Goal: Task Accomplishment & Management: Manage account settings

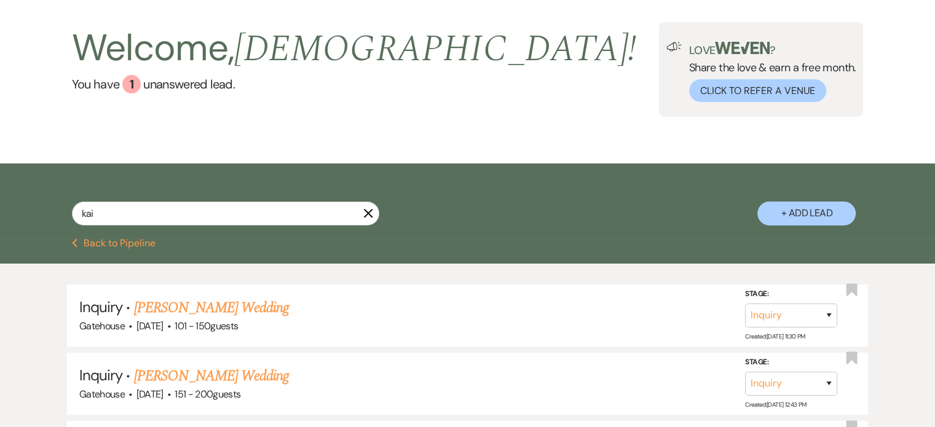
click at [370, 208] on button "X" at bounding box center [368, 213] width 10 height 10
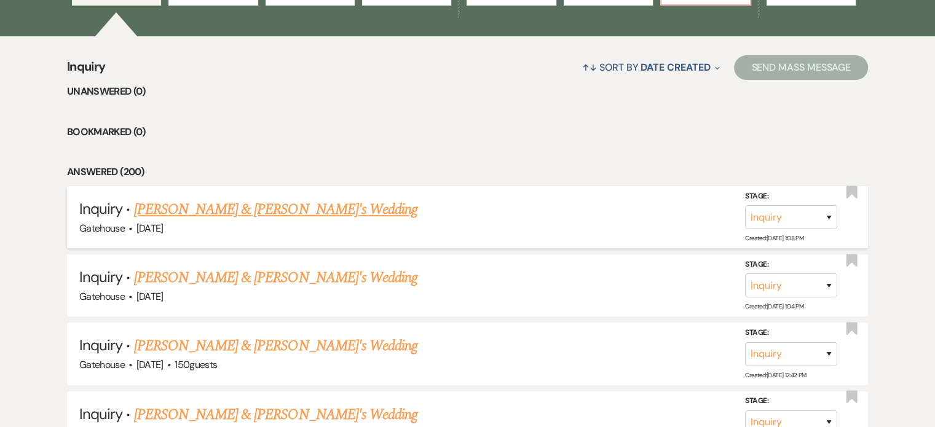
scroll to position [307, 0]
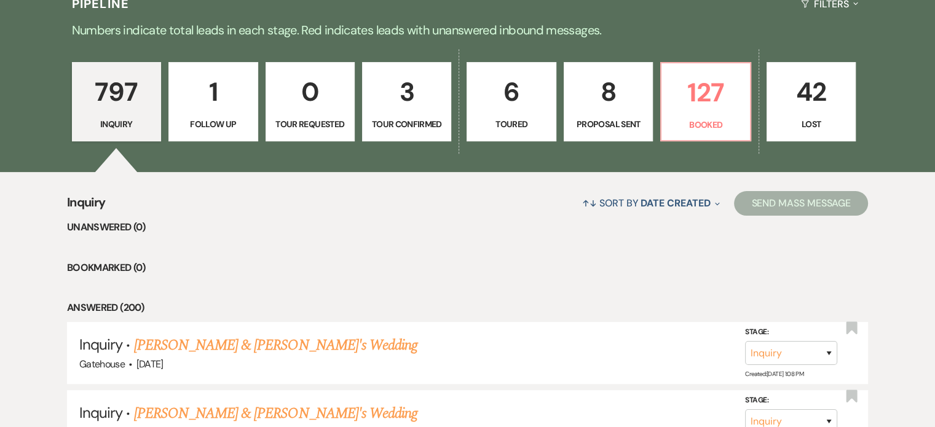
click at [599, 101] on p "8" at bounding box center [608, 91] width 73 height 41
select select "6"
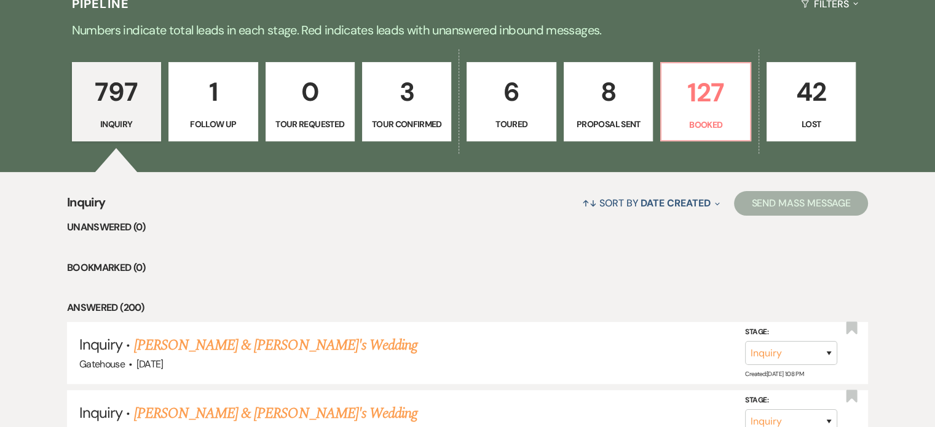
select select "6"
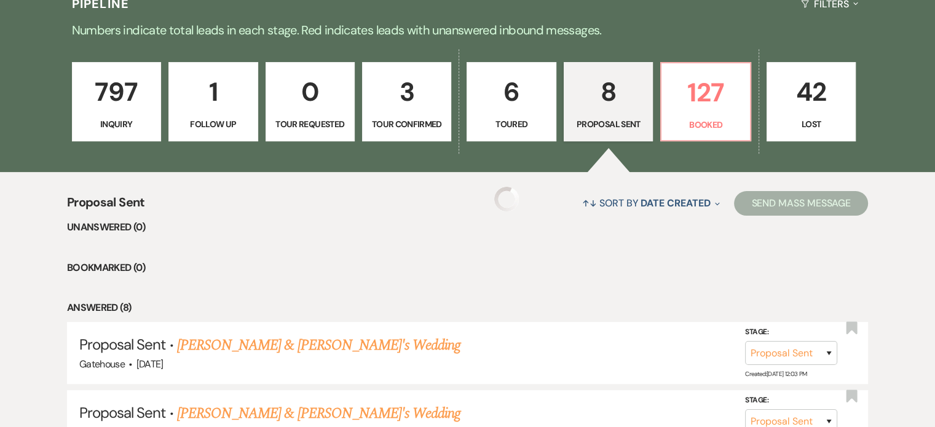
select select "6"
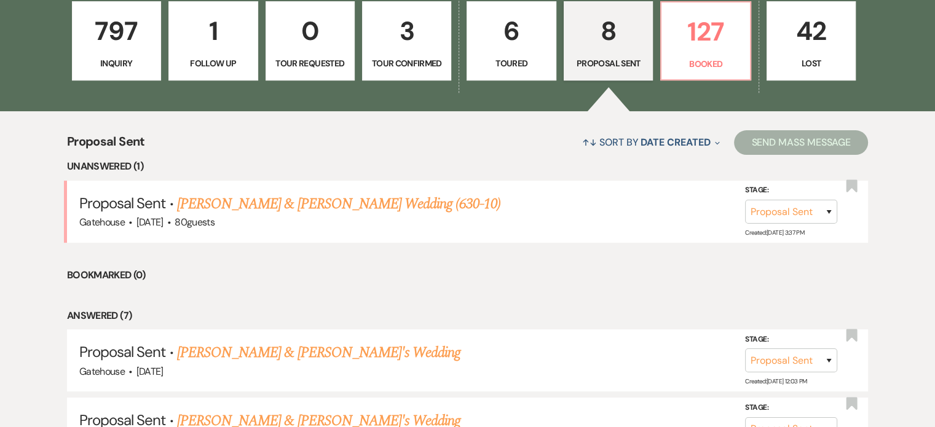
scroll to position [369, 0]
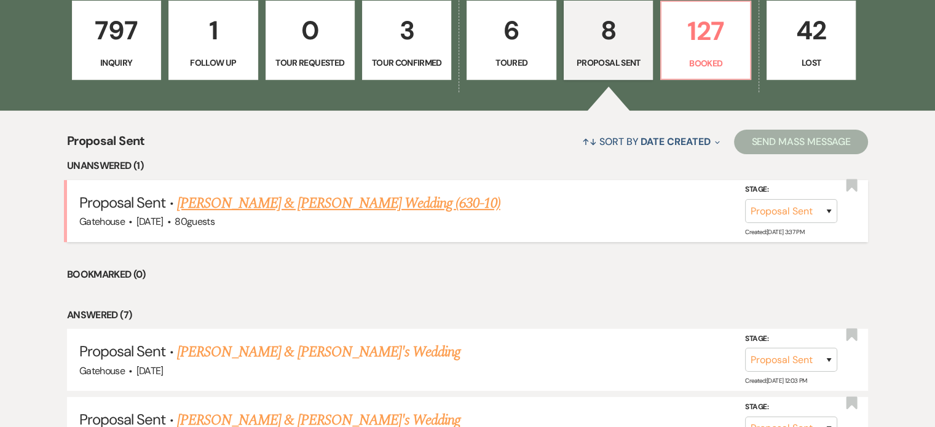
click at [306, 202] on link "[PERSON_NAME] & [PERSON_NAME] Wedding (630-10)" at bounding box center [338, 203] width 323 height 22
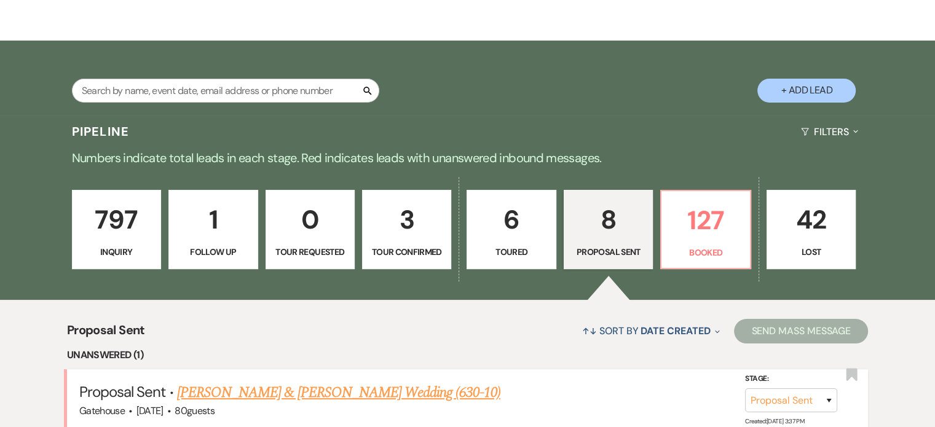
select select "6"
select select "5"
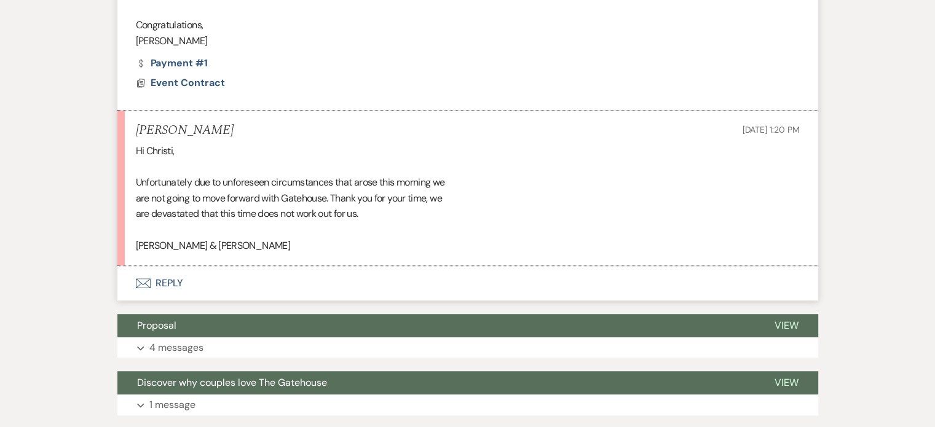
scroll to position [794, 0]
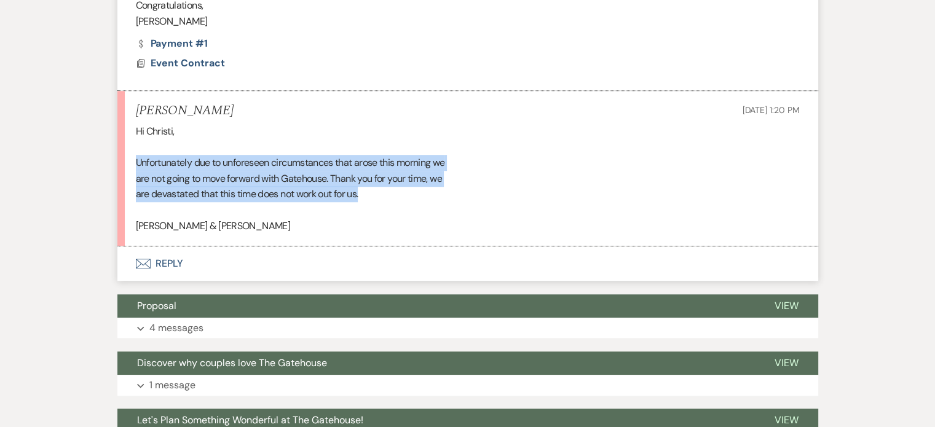
drag, startPoint x: 137, startPoint y: 160, endPoint x: 368, endPoint y: 199, distance: 233.7
click at [368, 199] on div "Hi [PERSON_NAME], Unfortunately due to unforeseen circumstances that arose this…" at bounding box center [468, 179] width 664 height 110
copy div "Unfortunately due to unforeseen circumstances that arose this morning we are no…"
click at [159, 260] on button "Envelope Reply" at bounding box center [467, 264] width 701 height 34
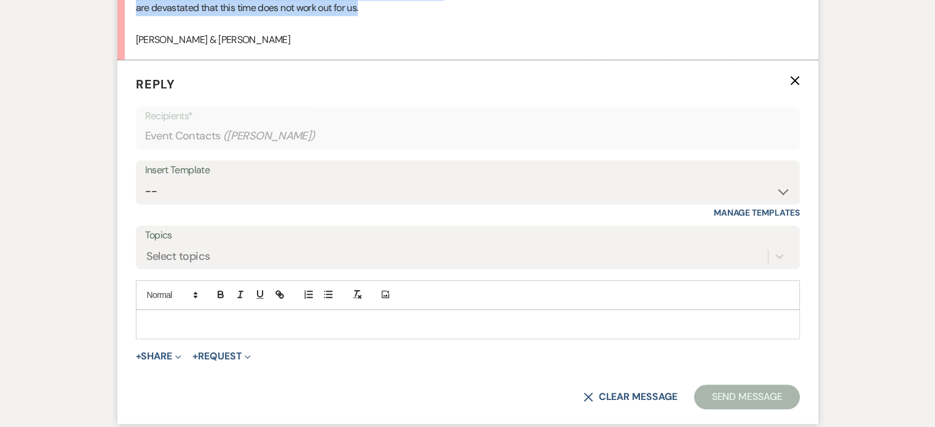
scroll to position [1008, 0]
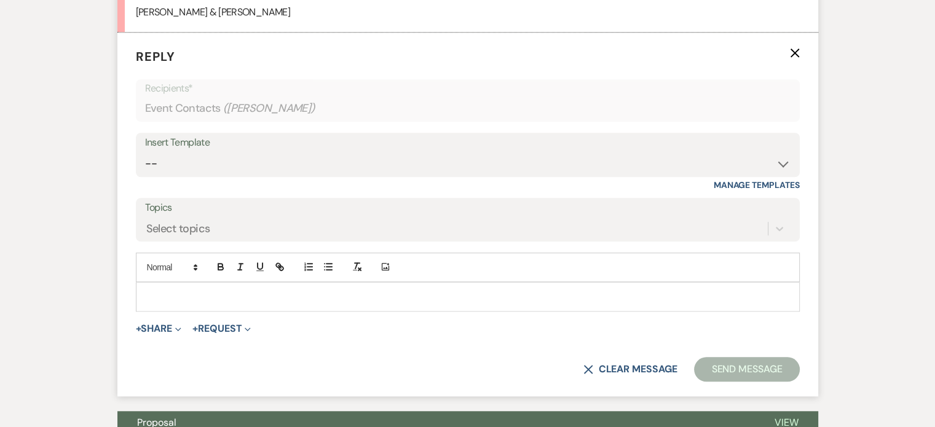
click at [152, 287] on div at bounding box center [467, 297] width 663 height 28
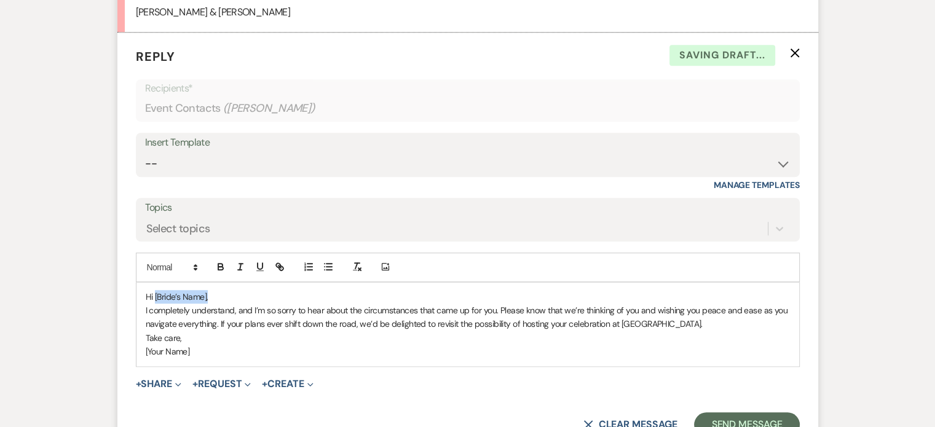
drag, startPoint x: 199, startPoint y: 295, endPoint x: 153, endPoint y: 295, distance: 46.1
click at [153, 295] on p "Hi [Bride’s Name]," at bounding box center [468, 297] width 644 height 14
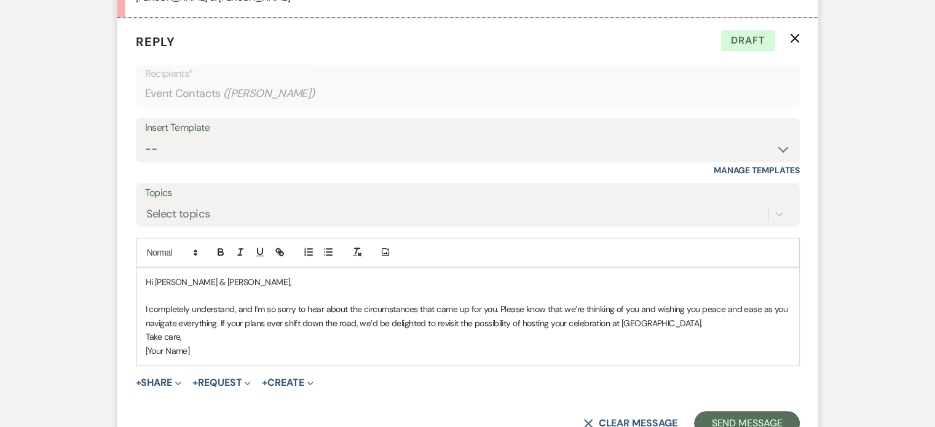
scroll to position [1070, 0]
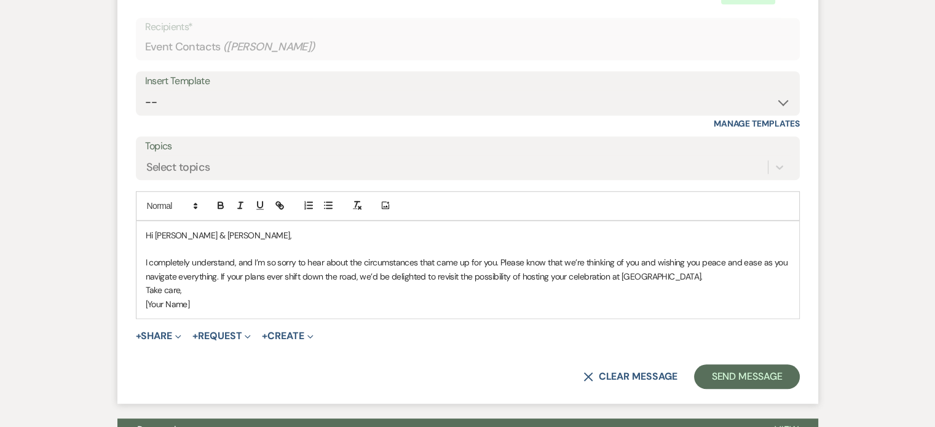
click at [143, 258] on div "Hi [PERSON_NAME] & [PERSON_NAME], I completely understand, and I’m so sorry to …" at bounding box center [467, 269] width 663 height 97
drag, startPoint x: 202, startPoint y: 302, endPoint x: 137, endPoint y: 306, distance: 65.3
click at [137, 306] on div "Hi [PERSON_NAME] & [PERSON_NAME], I’m truly sorry to hear that things didn’t wo…" at bounding box center [467, 269] width 663 height 97
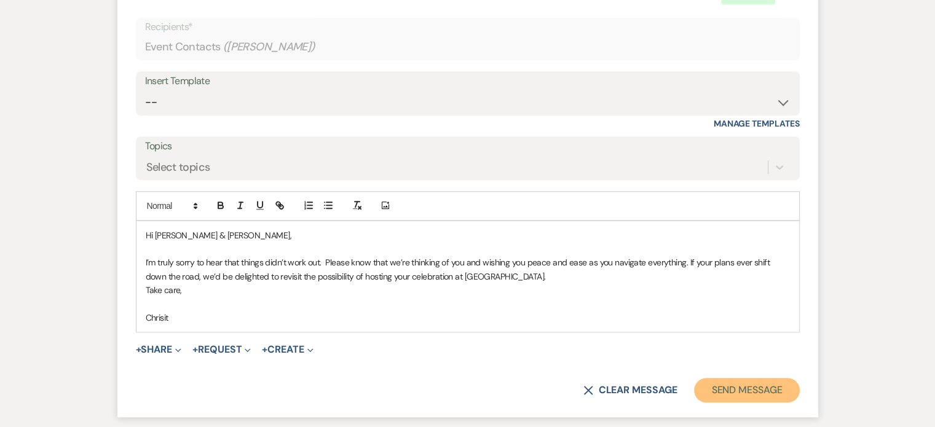
click at [735, 387] on button "Send Message" at bounding box center [746, 390] width 105 height 25
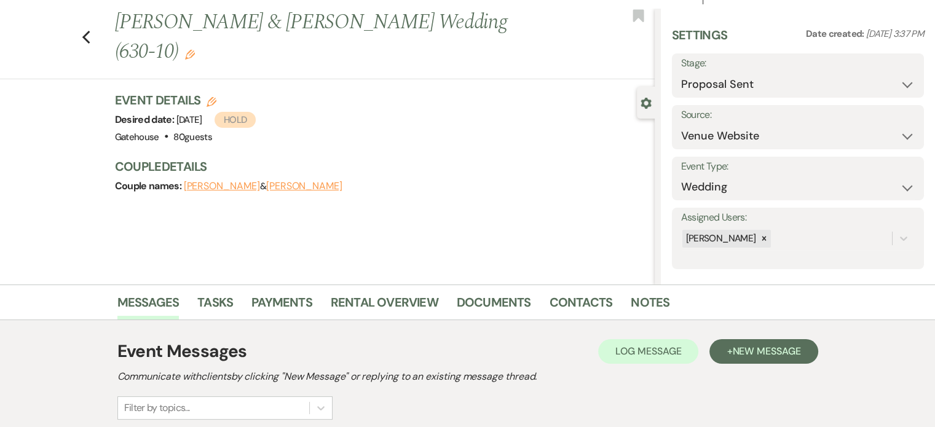
scroll to position [0, 0]
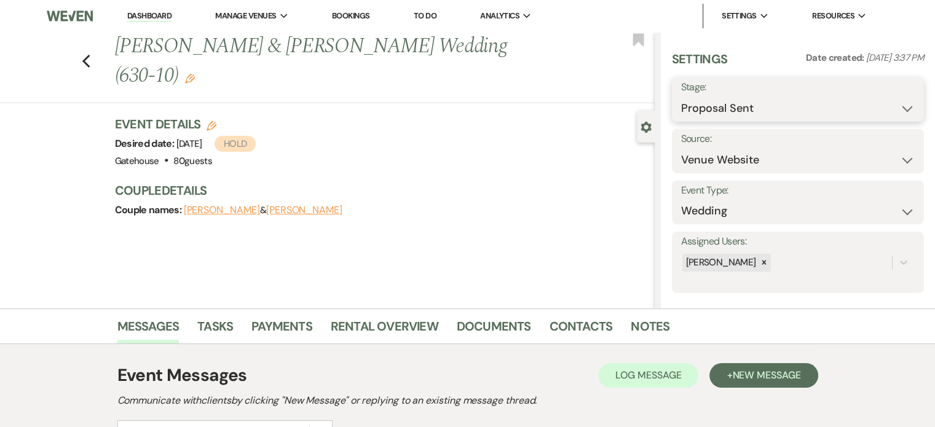
click at [896, 105] on select "Inquiry Follow Up Tour Requested Tour Confirmed Toured Proposal Sent Booked Lost" at bounding box center [798, 109] width 234 height 24
select select "8"
click at [681, 97] on select "Inquiry Follow Up Tour Requested Tour Confirmed Toured Proposal Sent Booked Lost" at bounding box center [798, 109] width 234 height 24
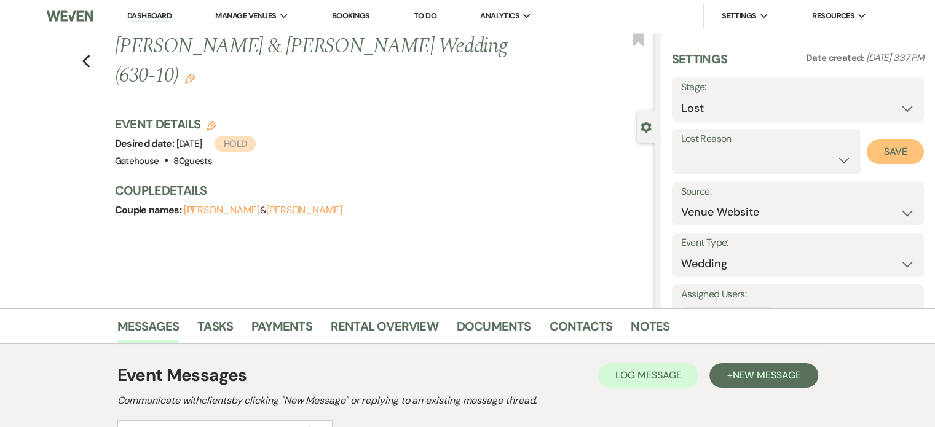
click at [871, 148] on button "Save" at bounding box center [895, 152] width 57 height 25
click at [213, 121] on icon "Edit" at bounding box center [212, 126] width 10 height 10
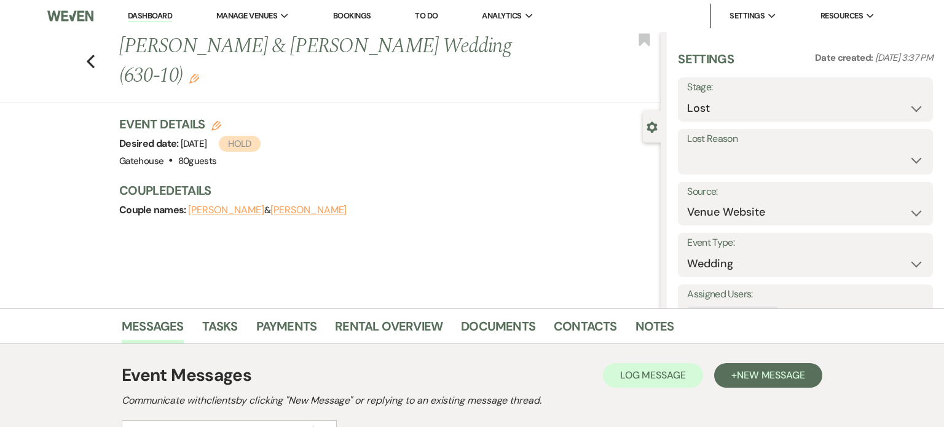
select select "669"
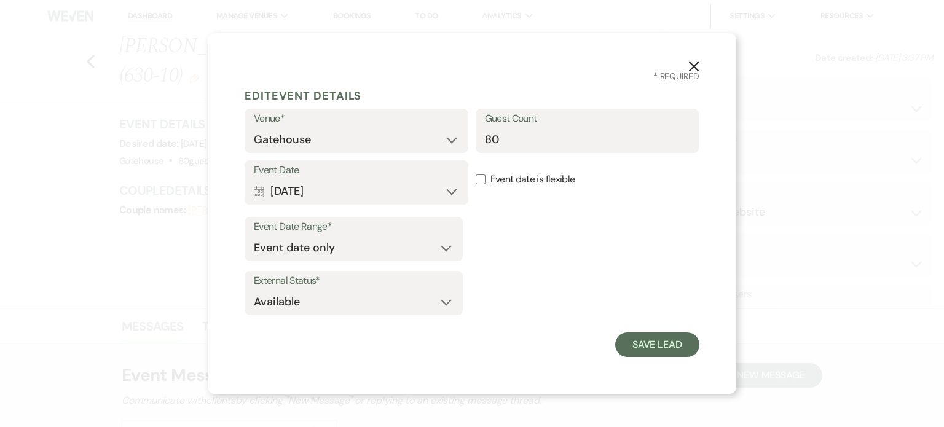
click at [695, 60] on button "X" at bounding box center [694, 66] width 18 height 22
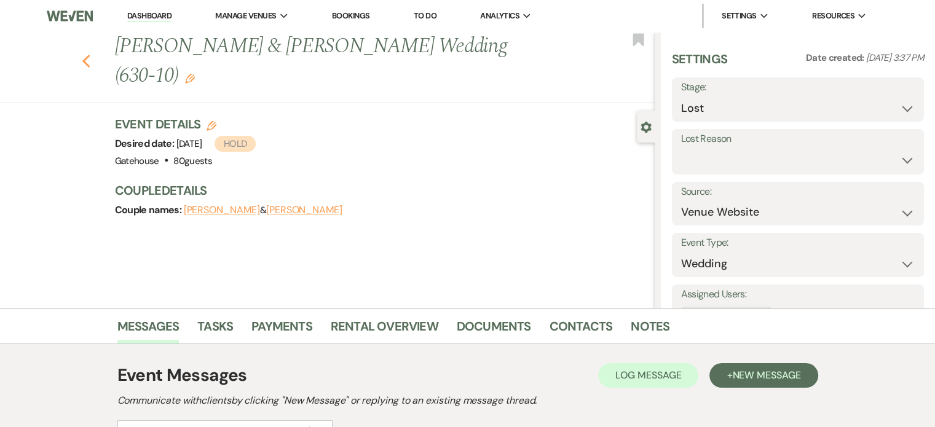
click at [88, 54] on icon "Previous" at bounding box center [86, 61] width 9 height 15
select select "6"
select select "8"
select select "6"
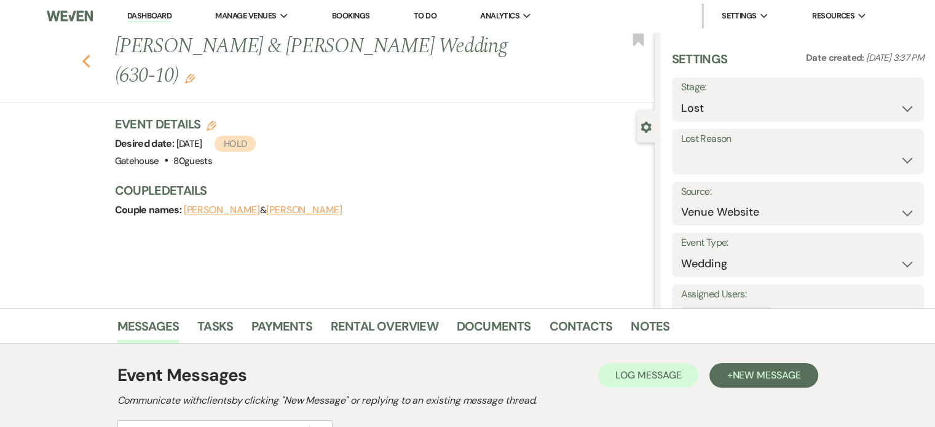
select select "6"
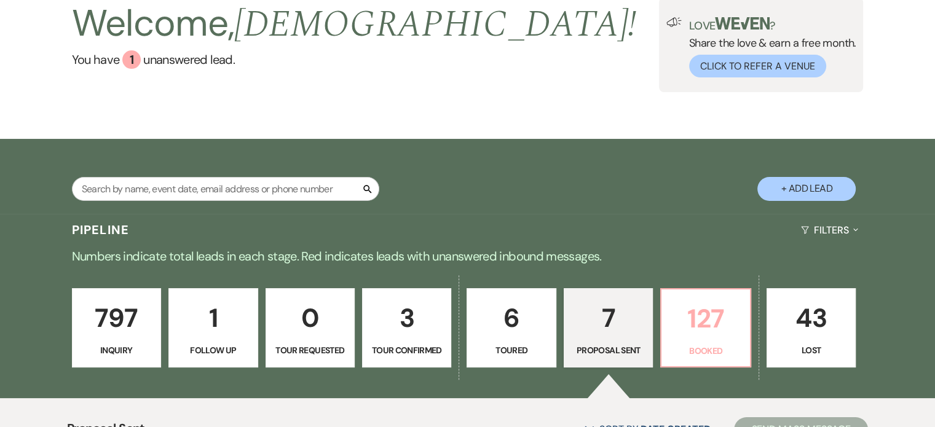
scroll to position [246, 0]
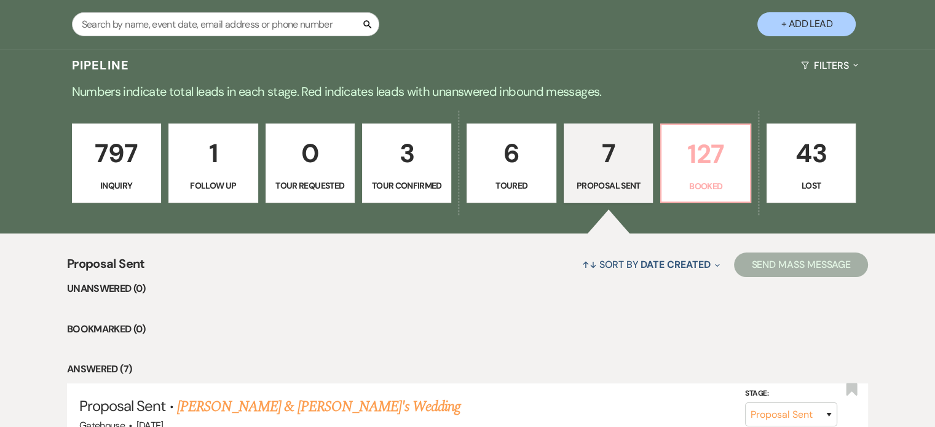
click at [713, 157] on p "127" at bounding box center [705, 153] width 73 height 41
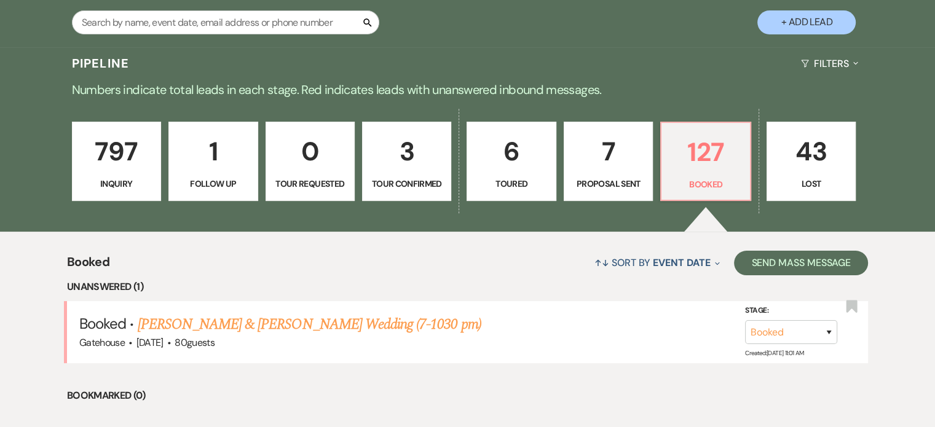
scroll to position [246, 0]
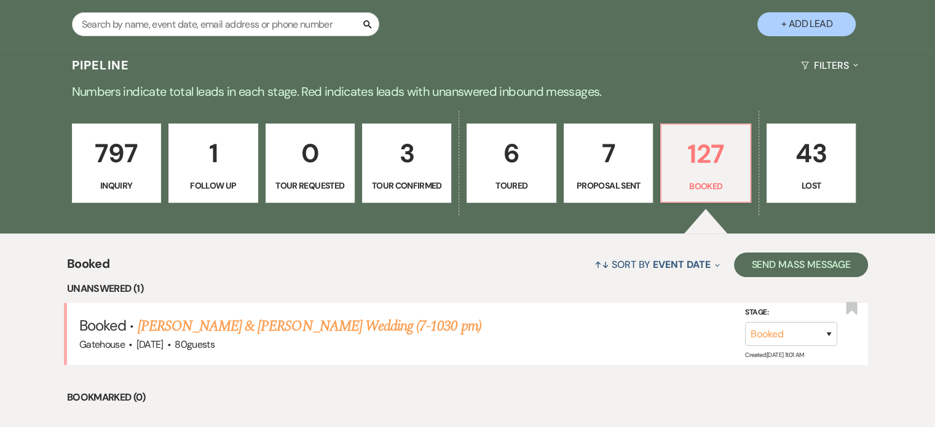
click at [593, 170] on p "7" at bounding box center [608, 153] width 73 height 41
select select "6"
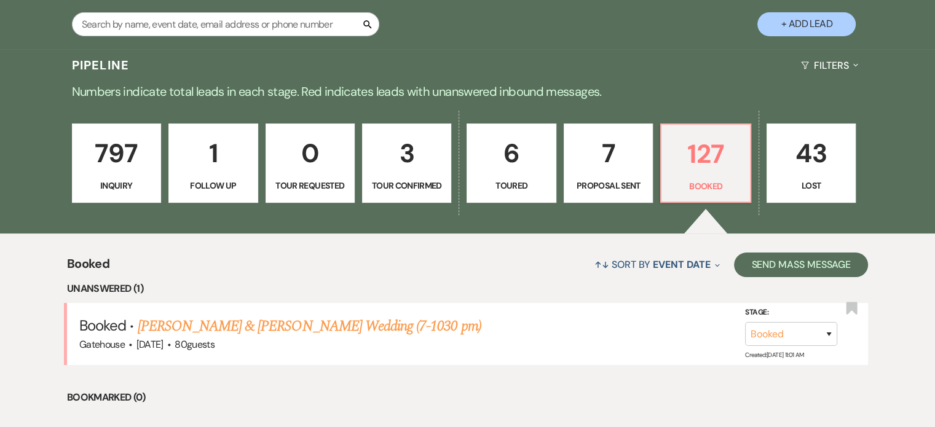
select select "6"
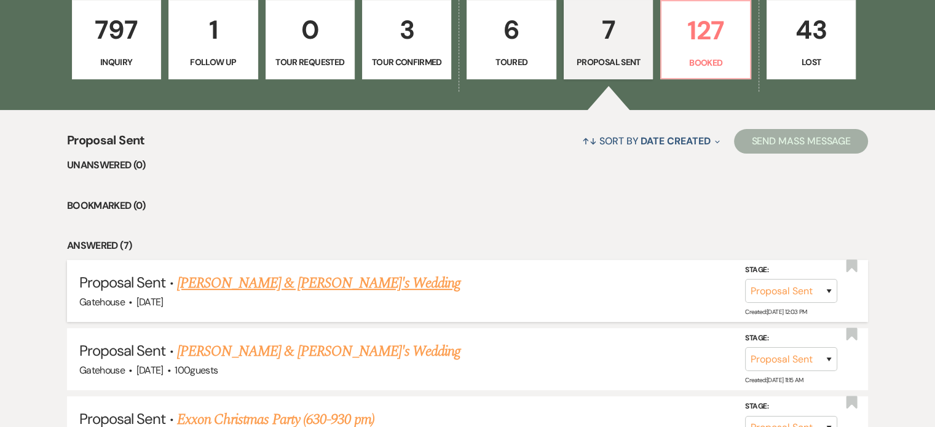
scroll to position [492, 0]
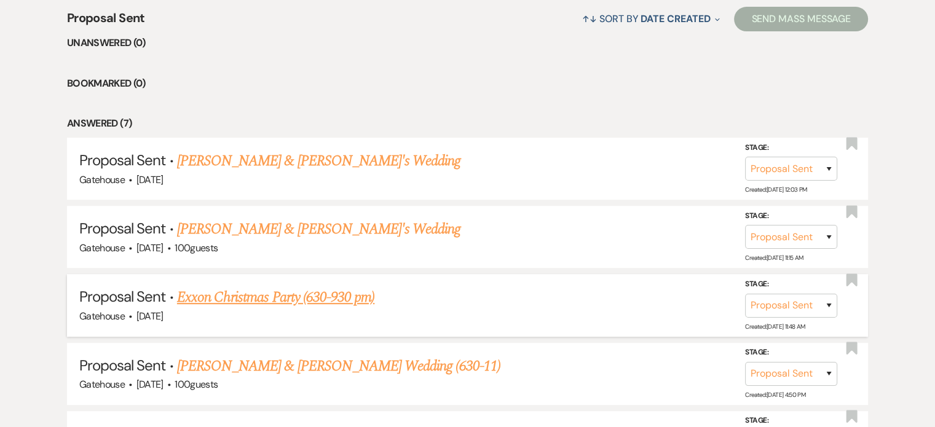
click at [252, 291] on link "Exxon Christmas Party (630-930 pm)" at bounding box center [275, 298] width 197 height 22
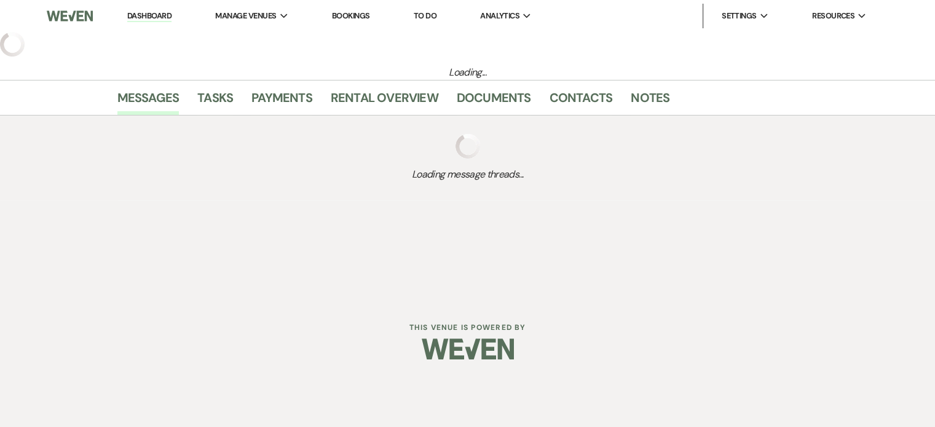
select select "6"
select select "3"
select select "9"
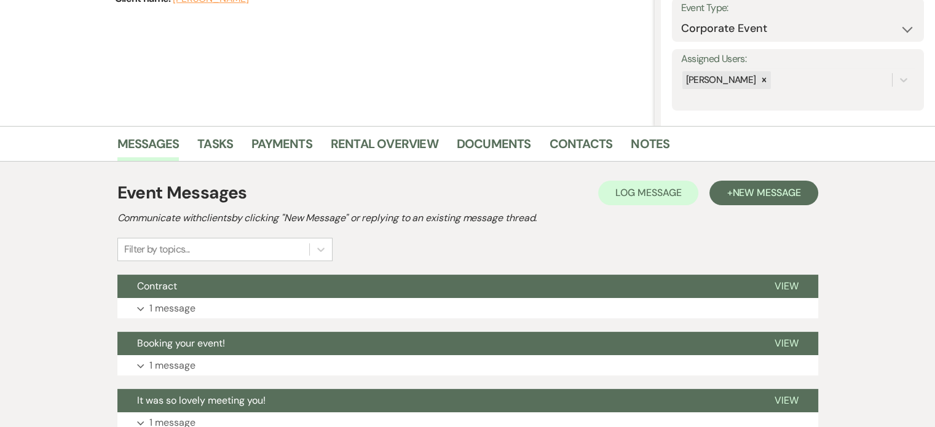
scroll to position [246, 0]
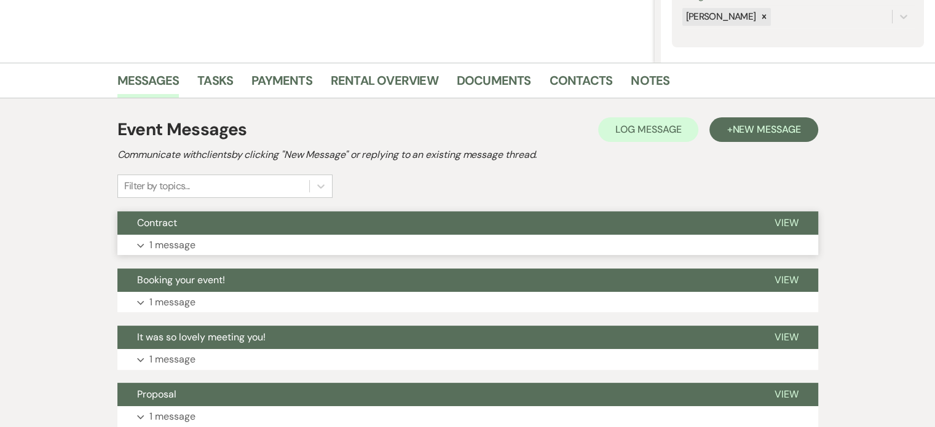
click at [163, 244] on p "1 message" at bounding box center [172, 245] width 46 height 16
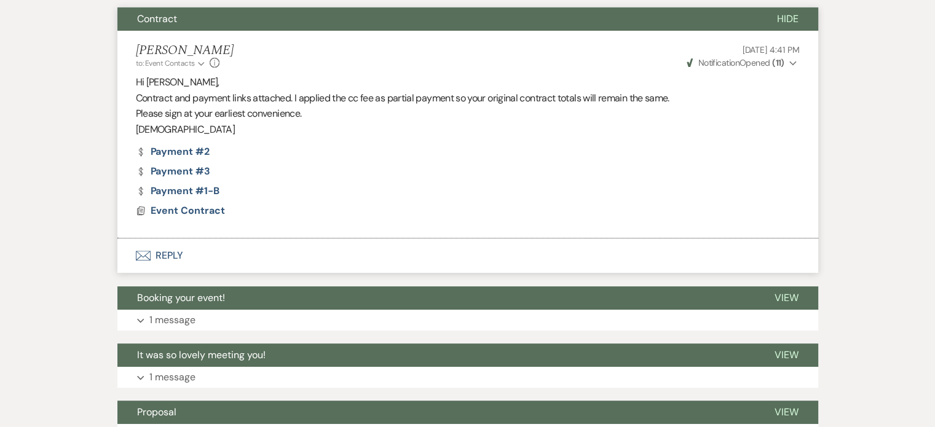
scroll to position [492, 0]
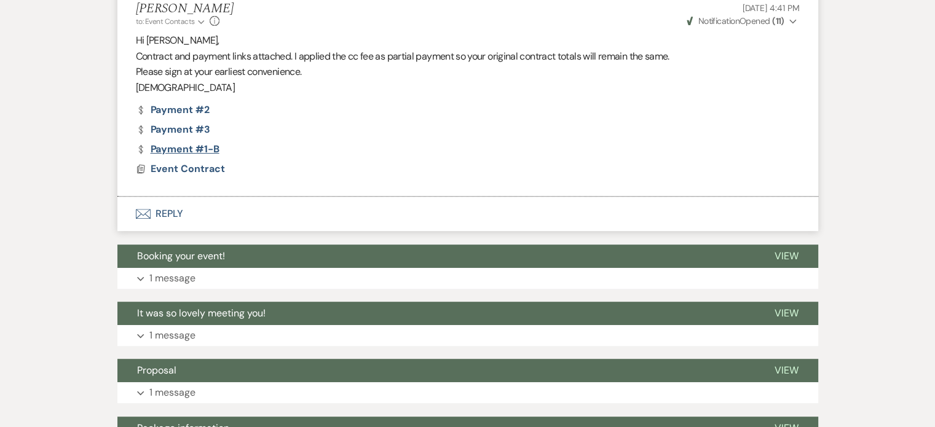
click at [184, 146] on link "Dollar Payment Payment #1-b" at bounding box center [178, 149] width 84 height 10
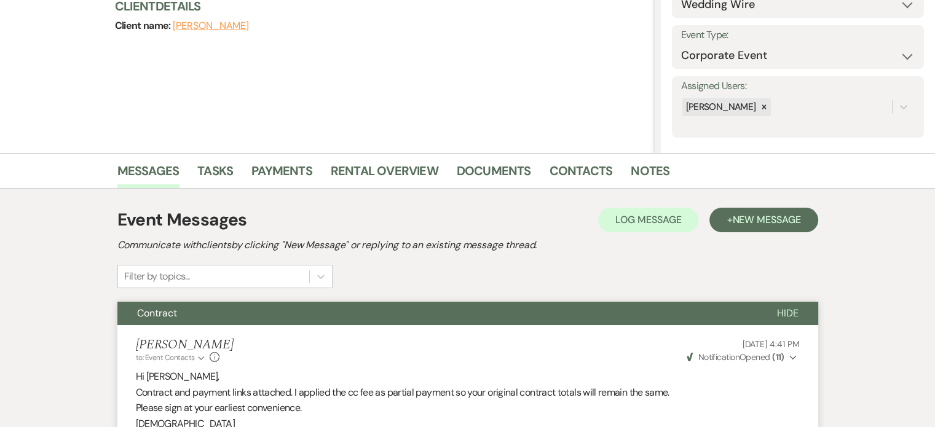
scroll to position [0, 0]
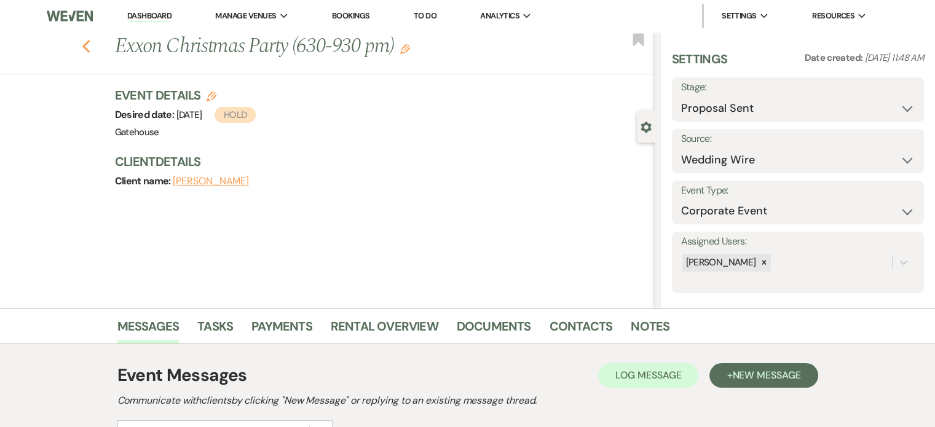
click at [90, 47] on icon "Previous" at bounding box center [86, 46] width 9 height 15
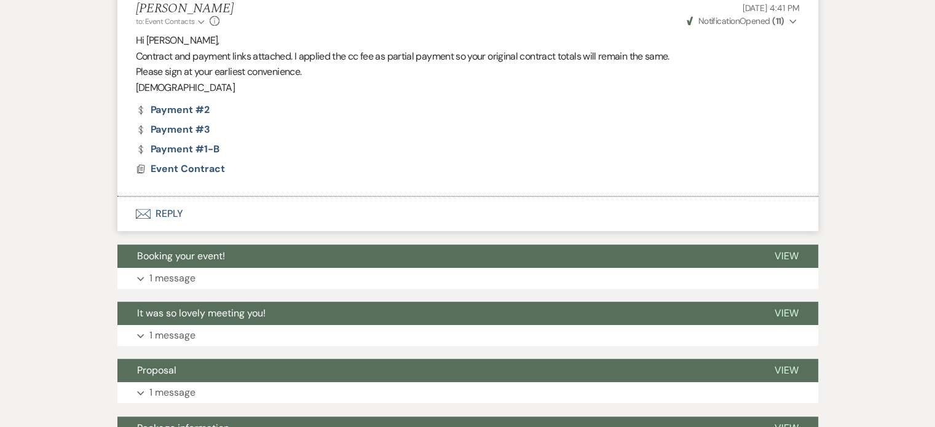
select select "6"
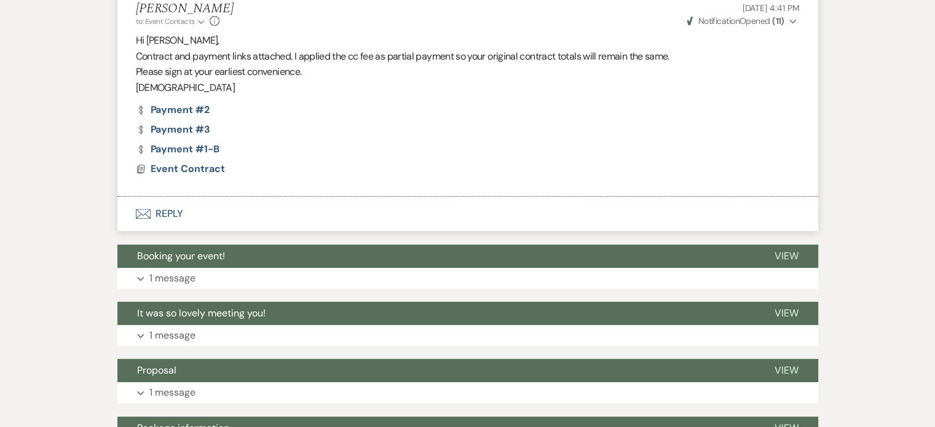
select select "6"
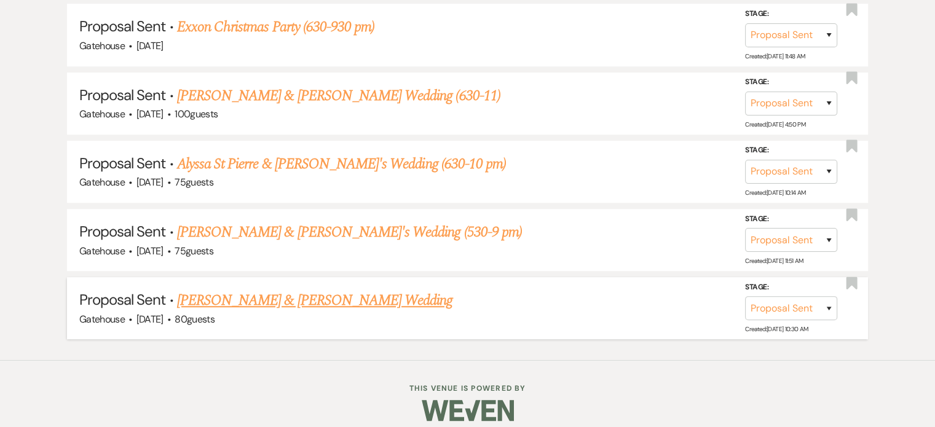
scroll to position [769, 0]
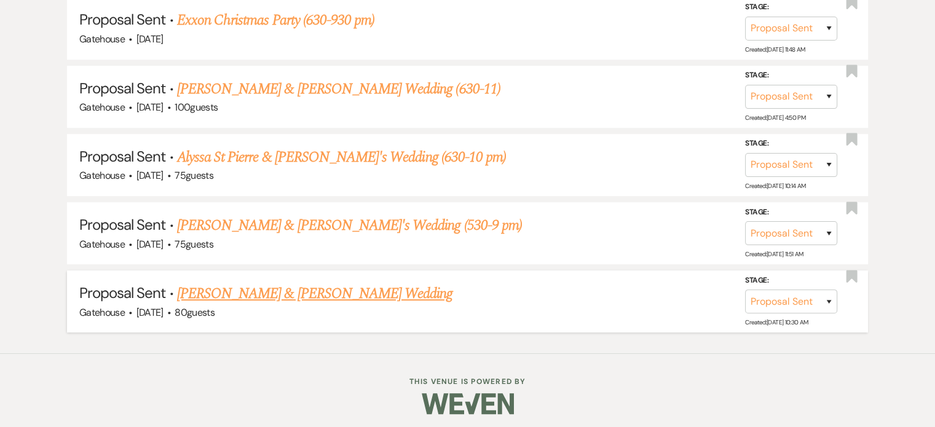
click at [315, 287] on link "[PERSON_NAME] & [PERSON_NAME] Wedding" at bounding box center [314, 294] width 275 height 22
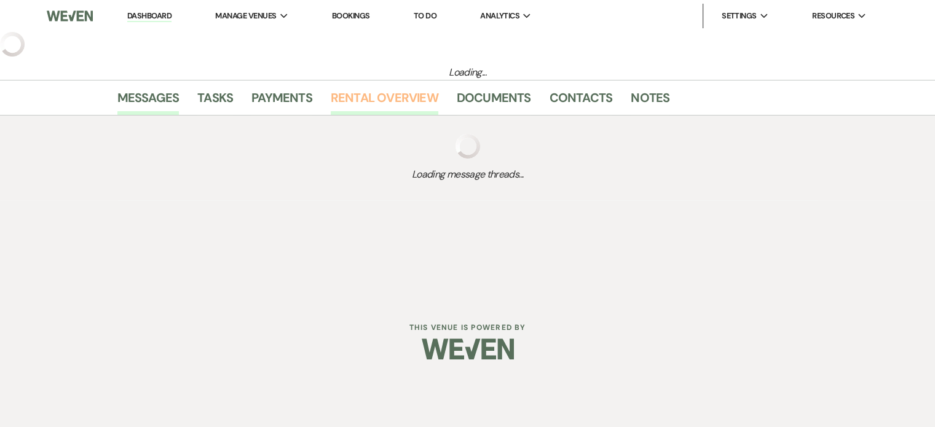
select select "6"
select select "2"
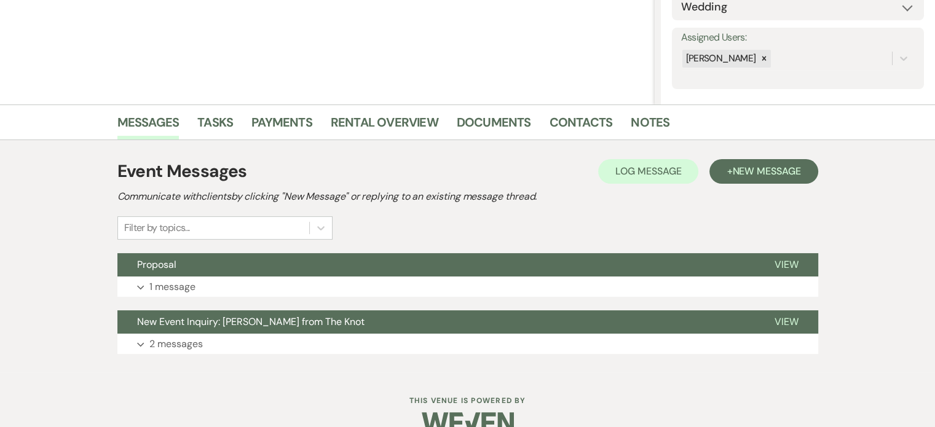
scroll to position [228, 0]
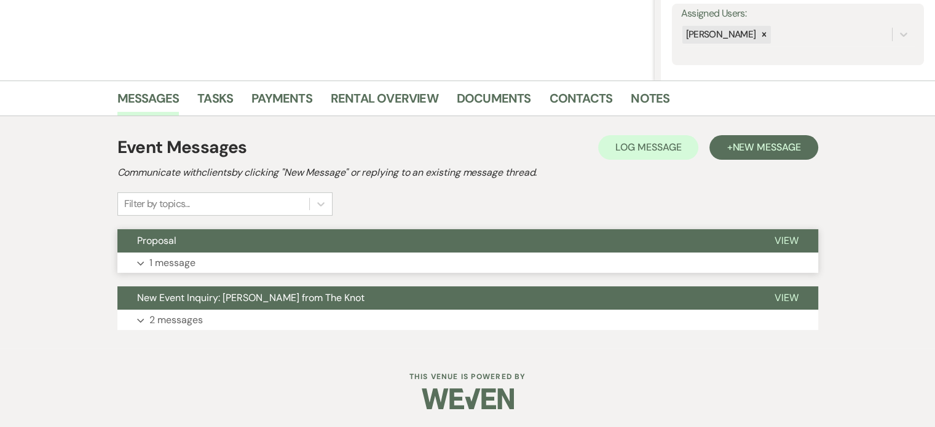
click at [158, 258] on p "1 message" at bounding box center [172, 263] width 46 height 16
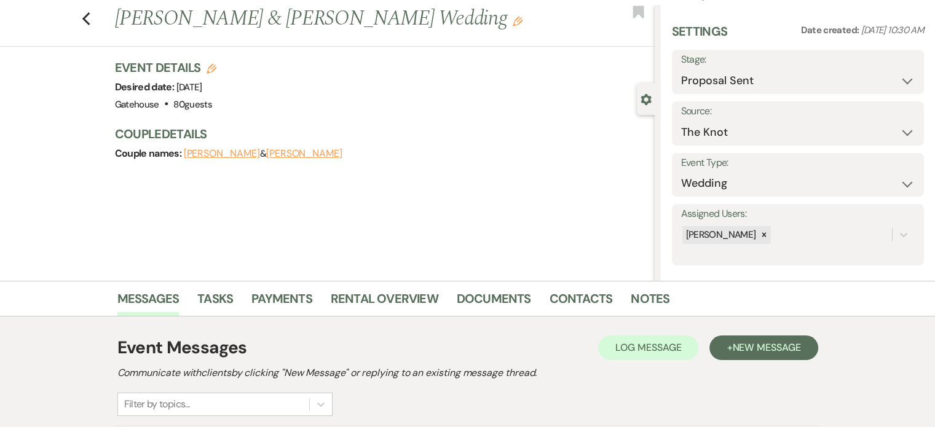
scroll to position [0, 0]
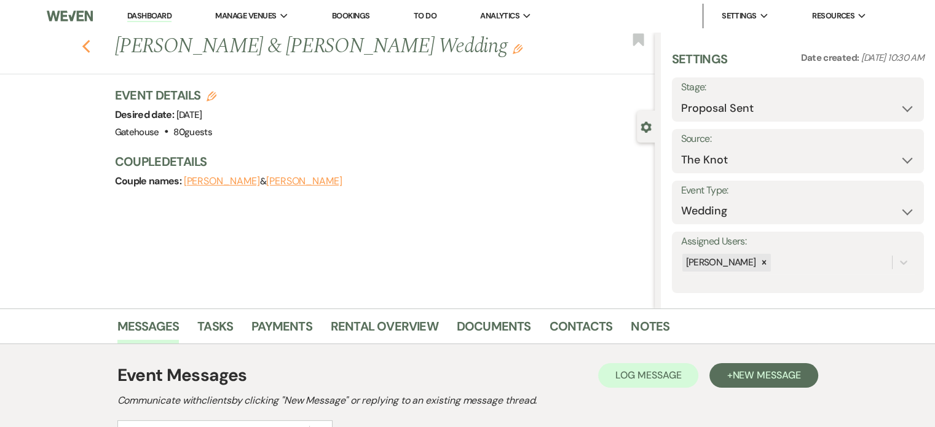
click at [89, 45] on use "button" at bounding box center [86, 47] width 8 height 14
select select "6"
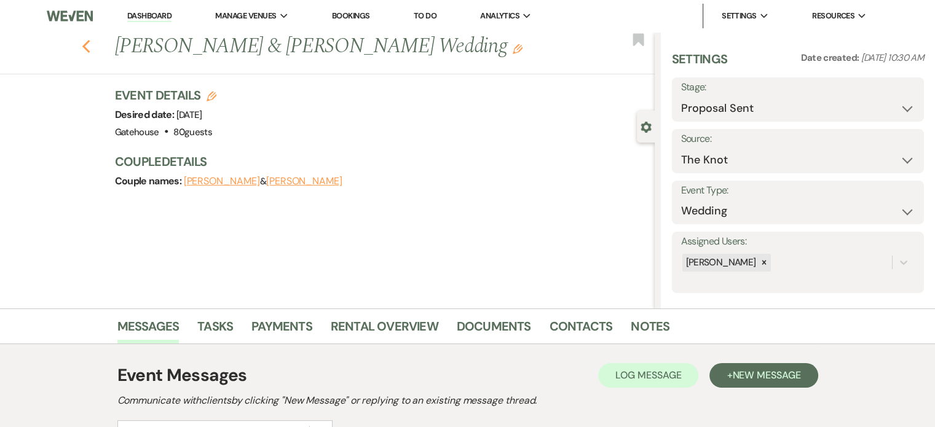
select select "6"
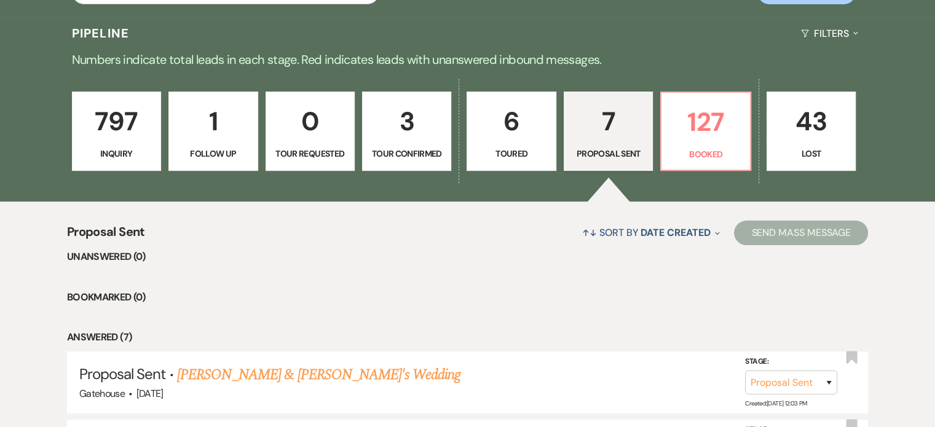
scroll to position [277, 0]
